Goal: Transaction & Acquisition: Purchase product/service

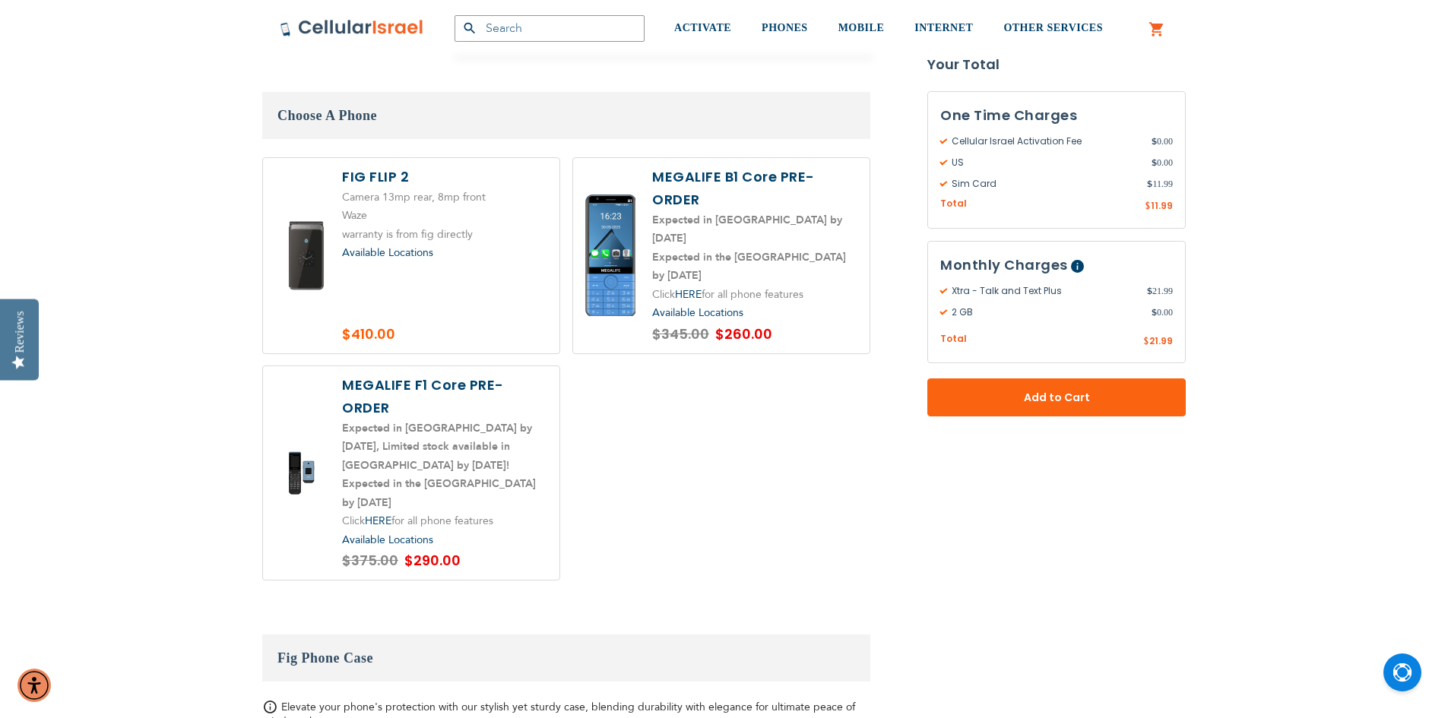
scroll to position [1901, 0]
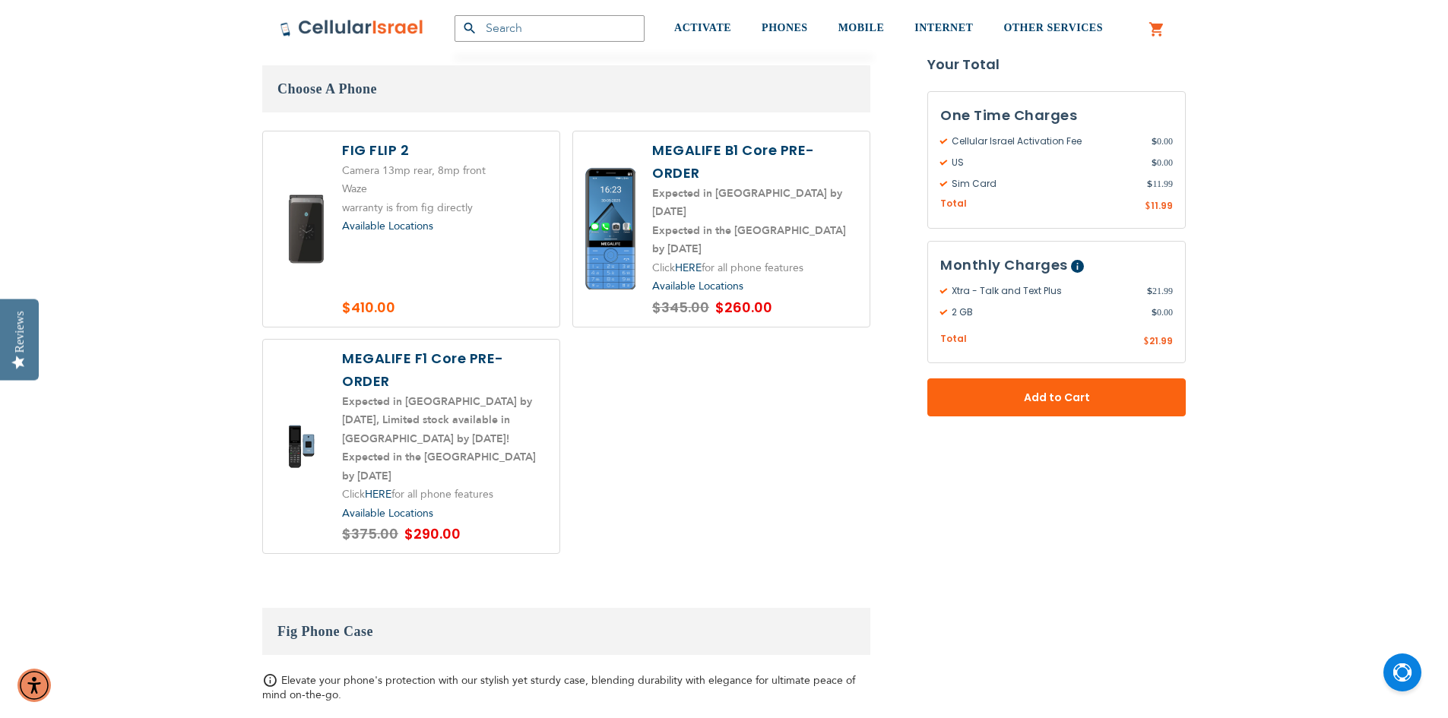
type input "mikdash melech"
click at [402, 345] on label at bounding box center [411, 447] width 296 height 214
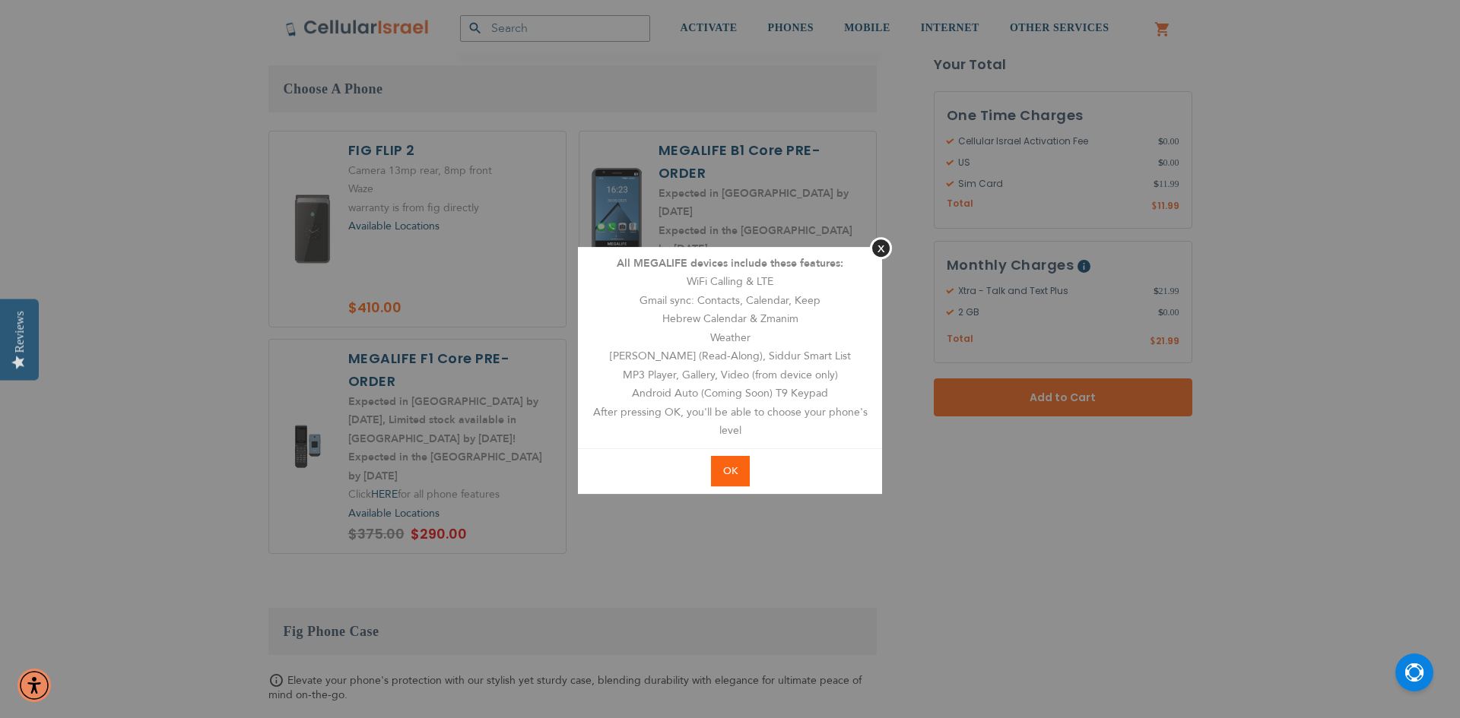
click at [736, 471] on span "OK" at bounding box center [730, 471] width 14 height 14
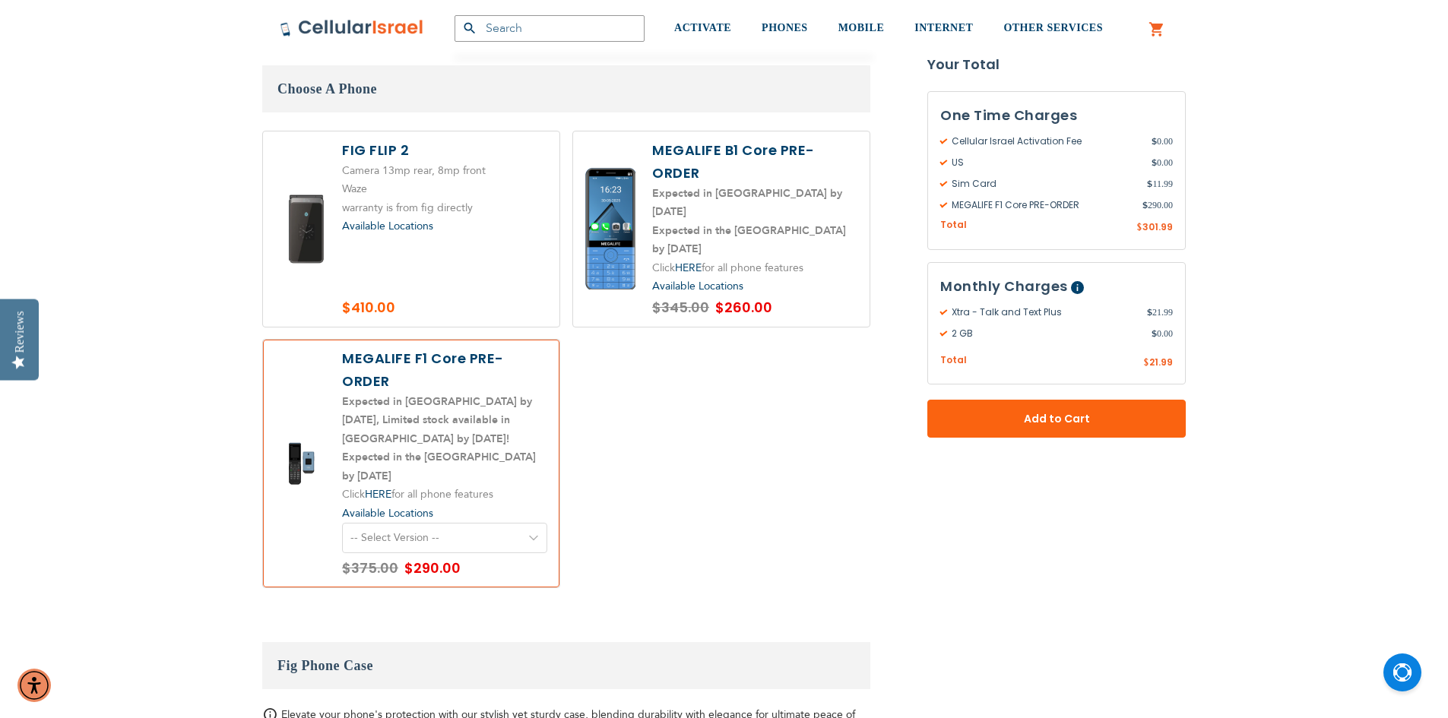
click at [391, 390] on label at bounding box center [411, 464] width 296 height 249
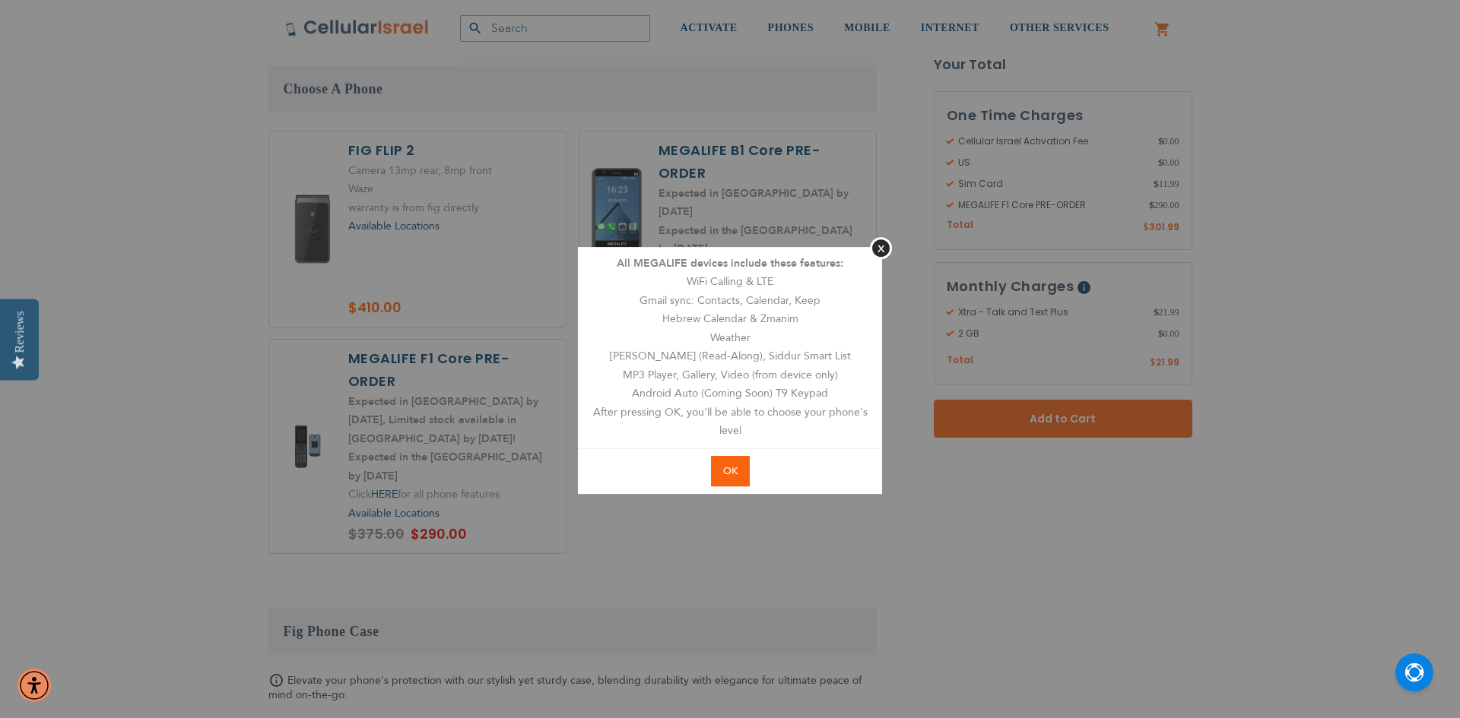
click at [736, 471] on span "OK" at bounding box center [730, 471] width 14 height 14
radio input "true"
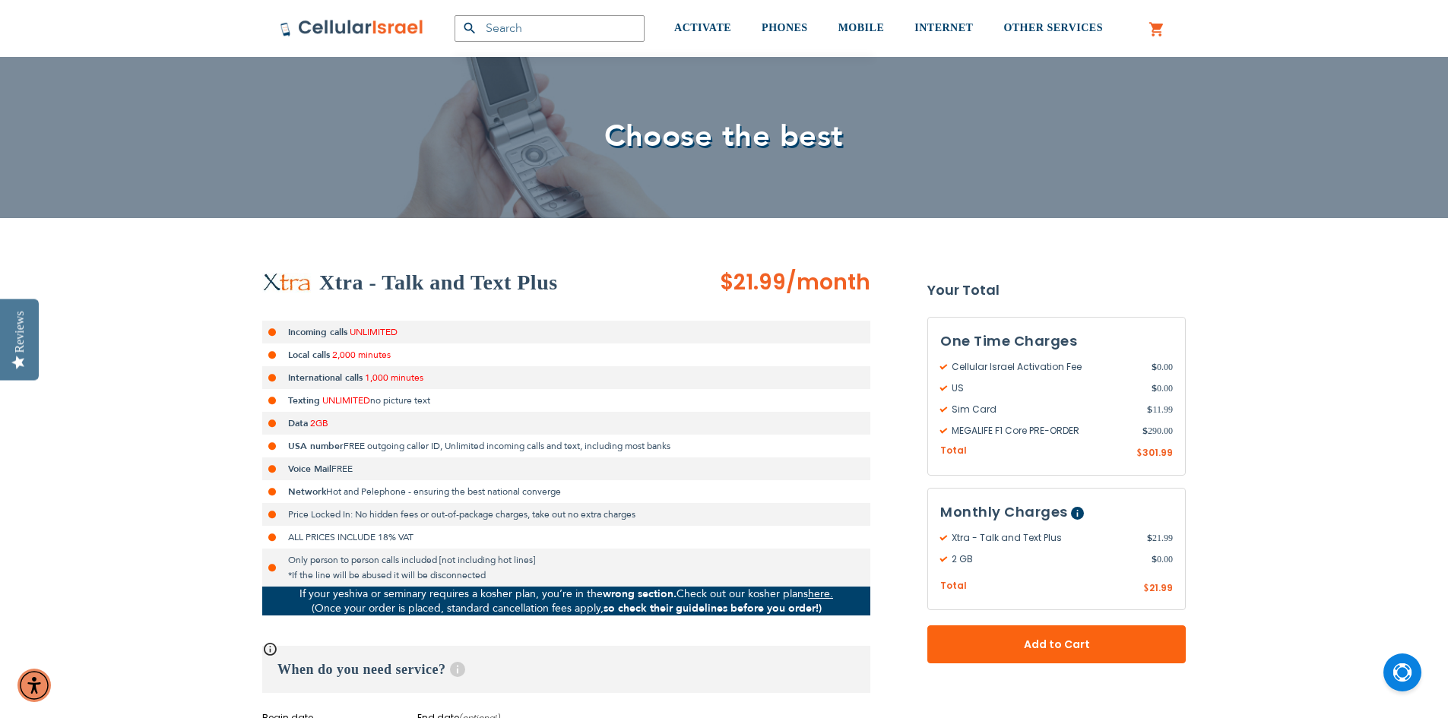
scroll to position [0, 0]
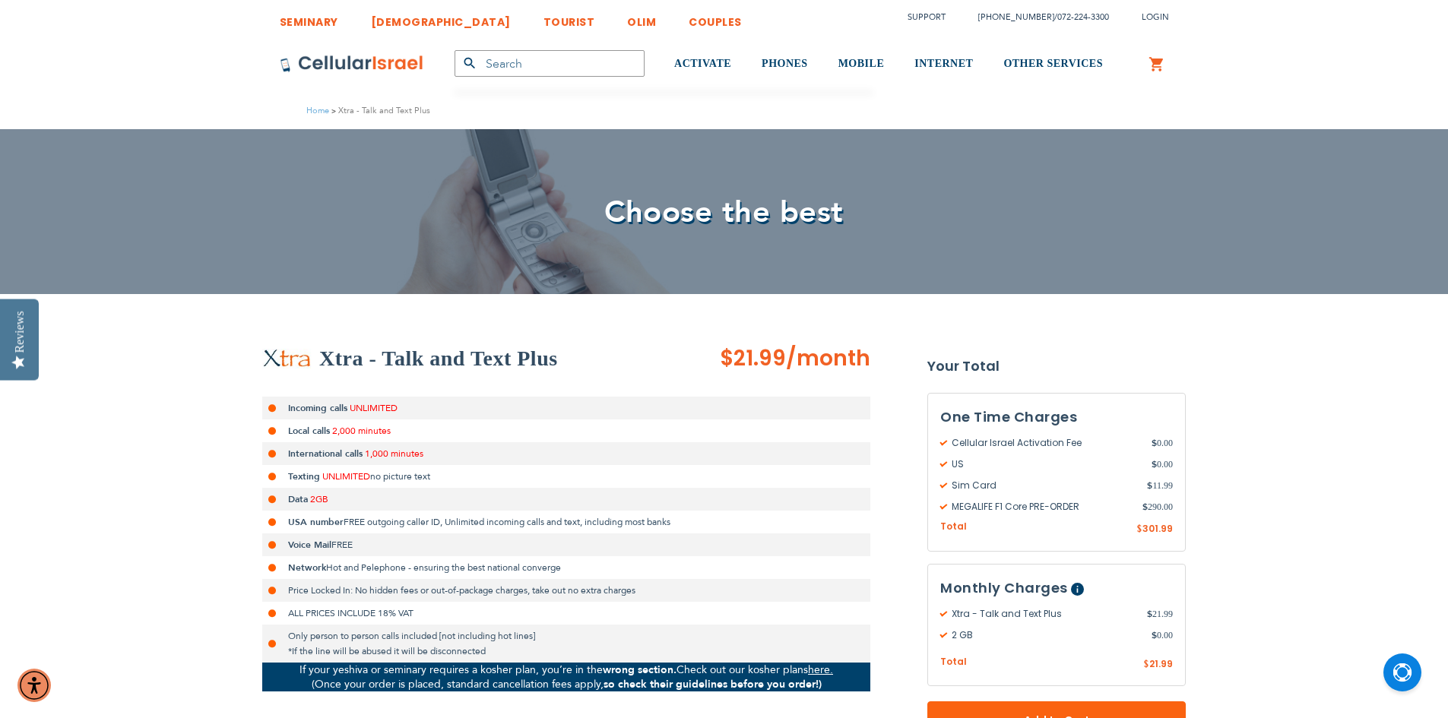
click at [387, 24] on link "[DEMOGRAPHIC_DATA]" at bounding box center [441, 18] width 140 height 28
